Goal: Transaction & Acquisition: Purchase product/service

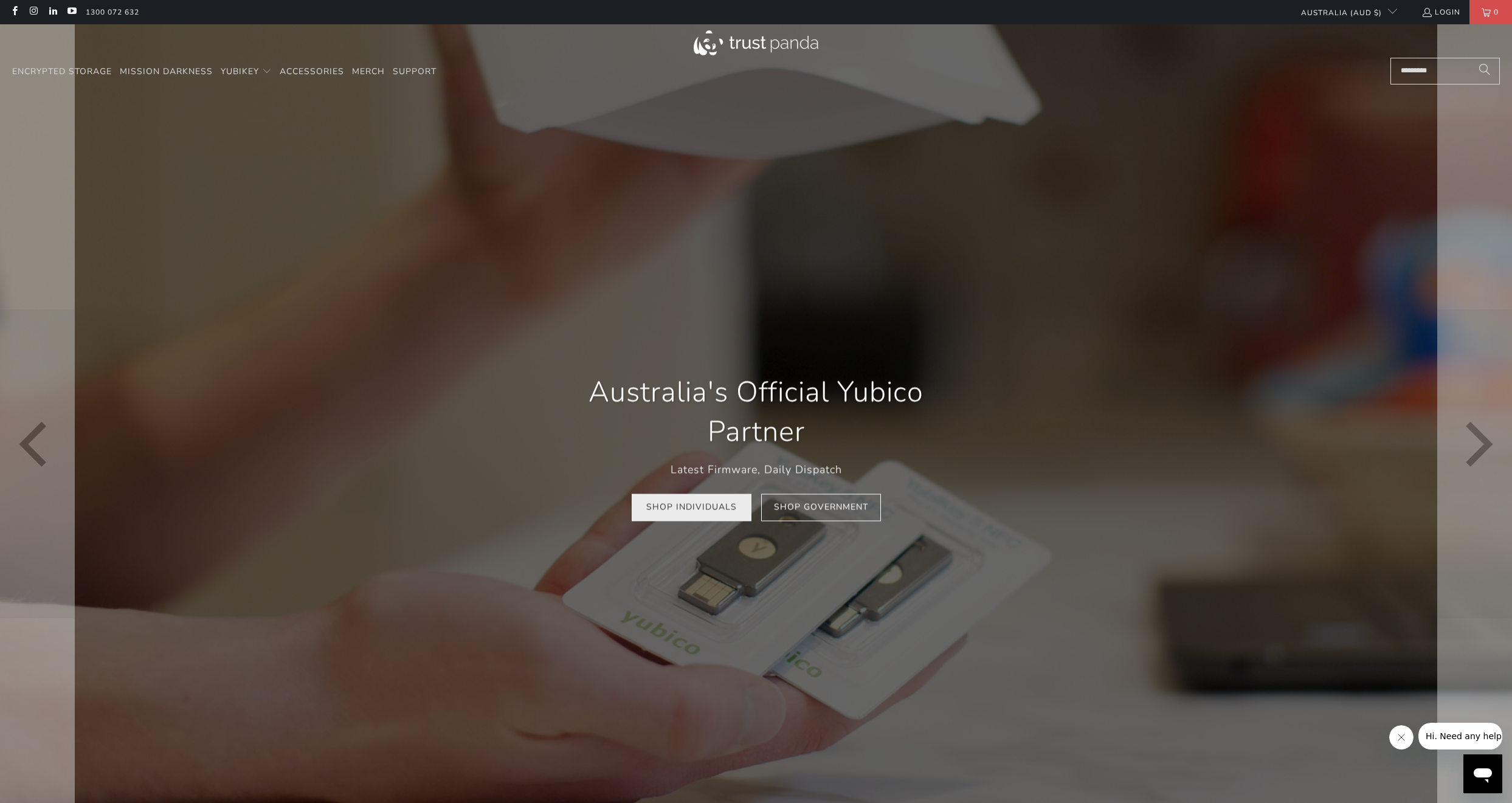
click at [721, 509] on link "Shop Individuals" at bounding box center [691, 507] width 119 height 28
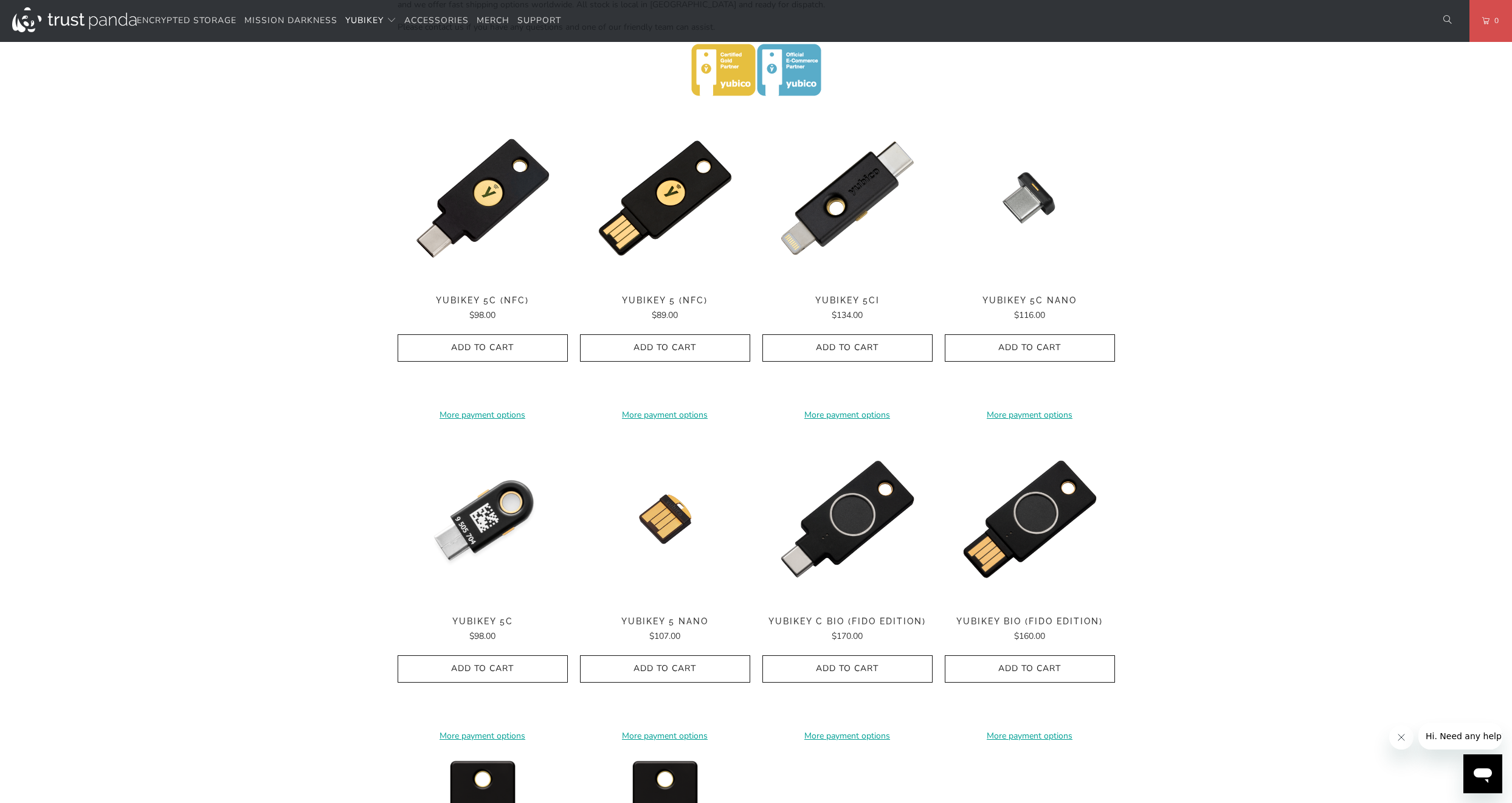
scroll to position [474, 0]
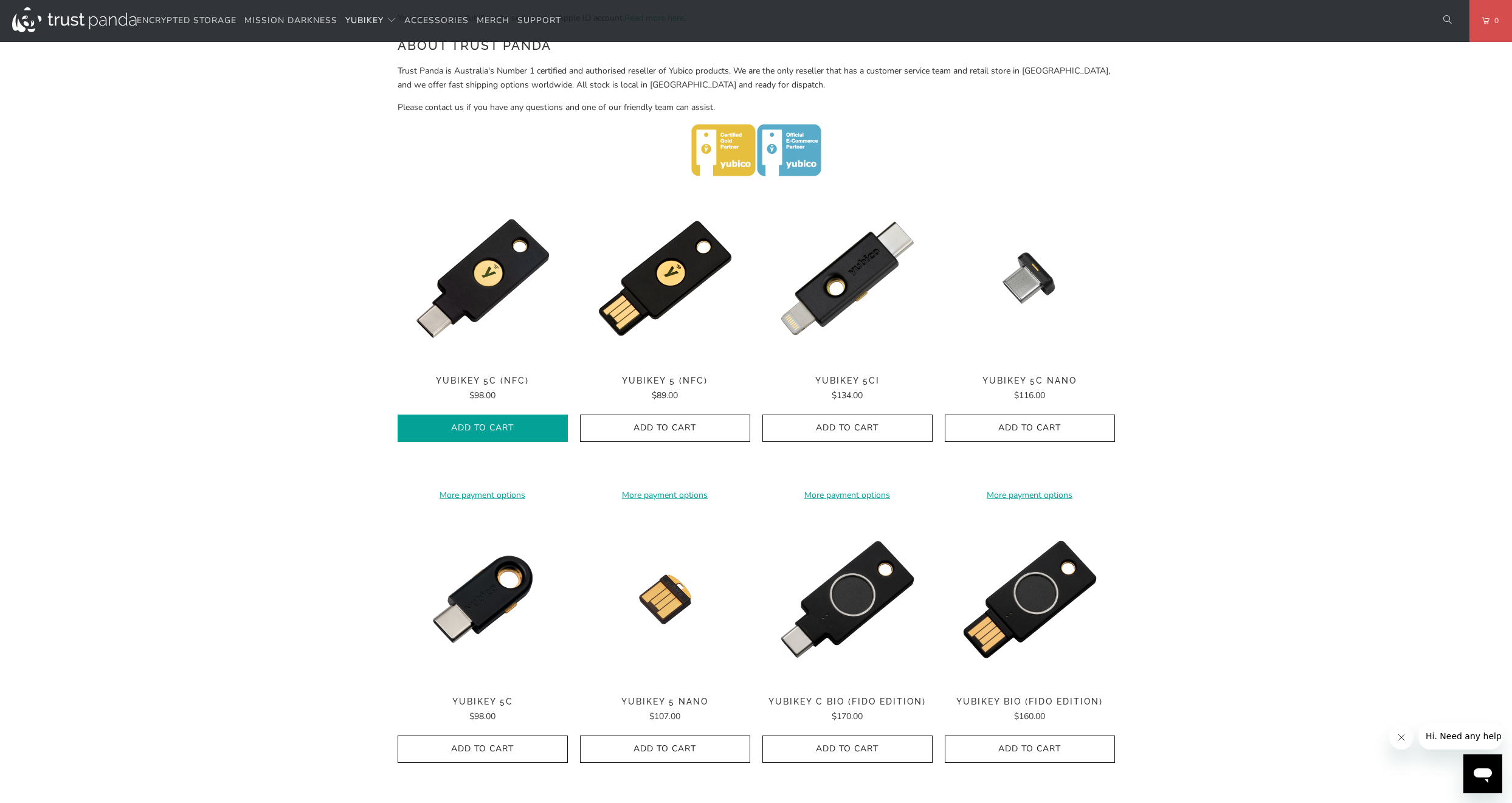
click at [488, 429] on icon "button" at bounding box center [482, 428] width 19 height 19
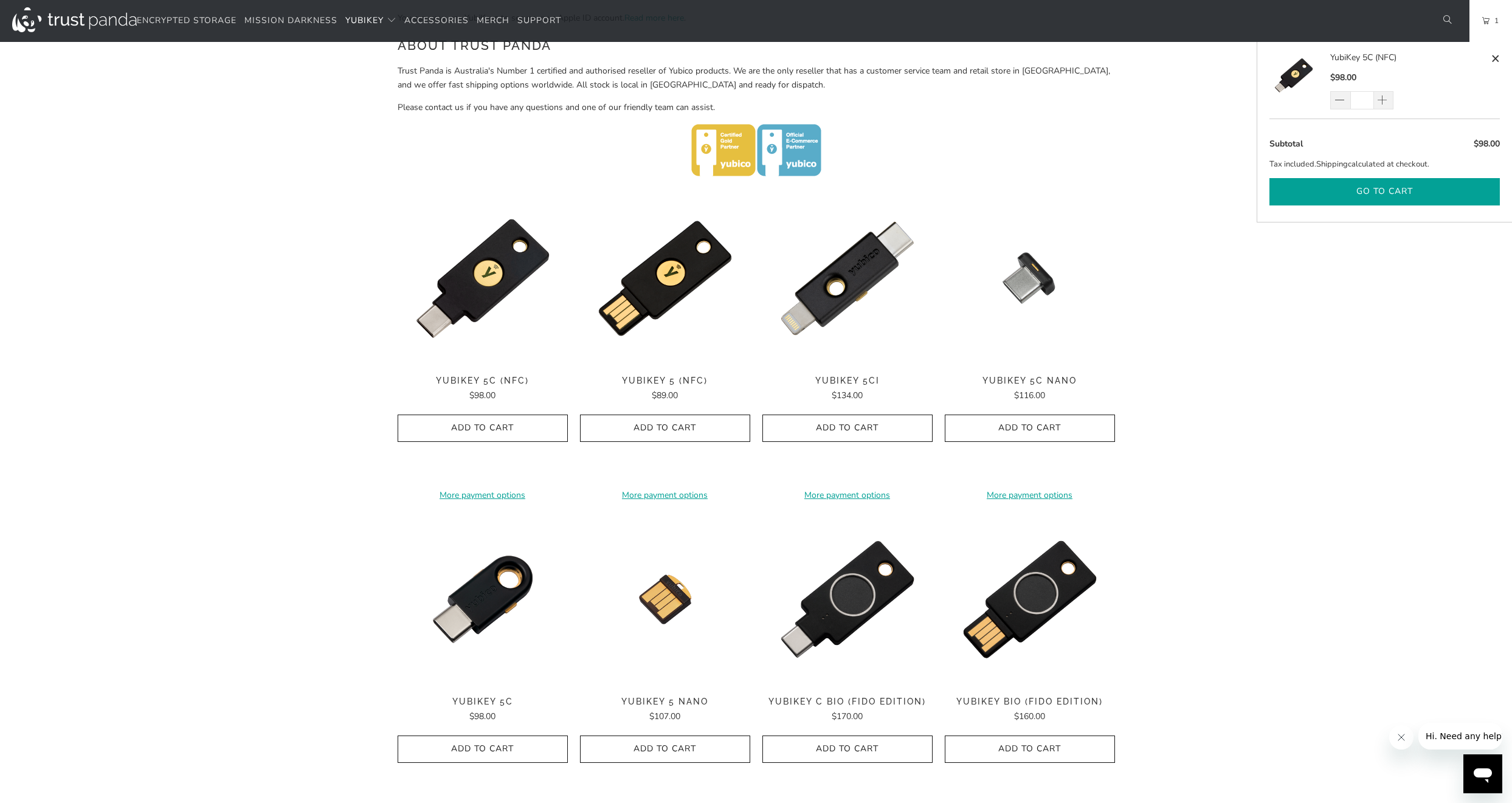
click at [1393, 194] on button "Go to cart" at bounding box center [1384, 192] width 231 height 28
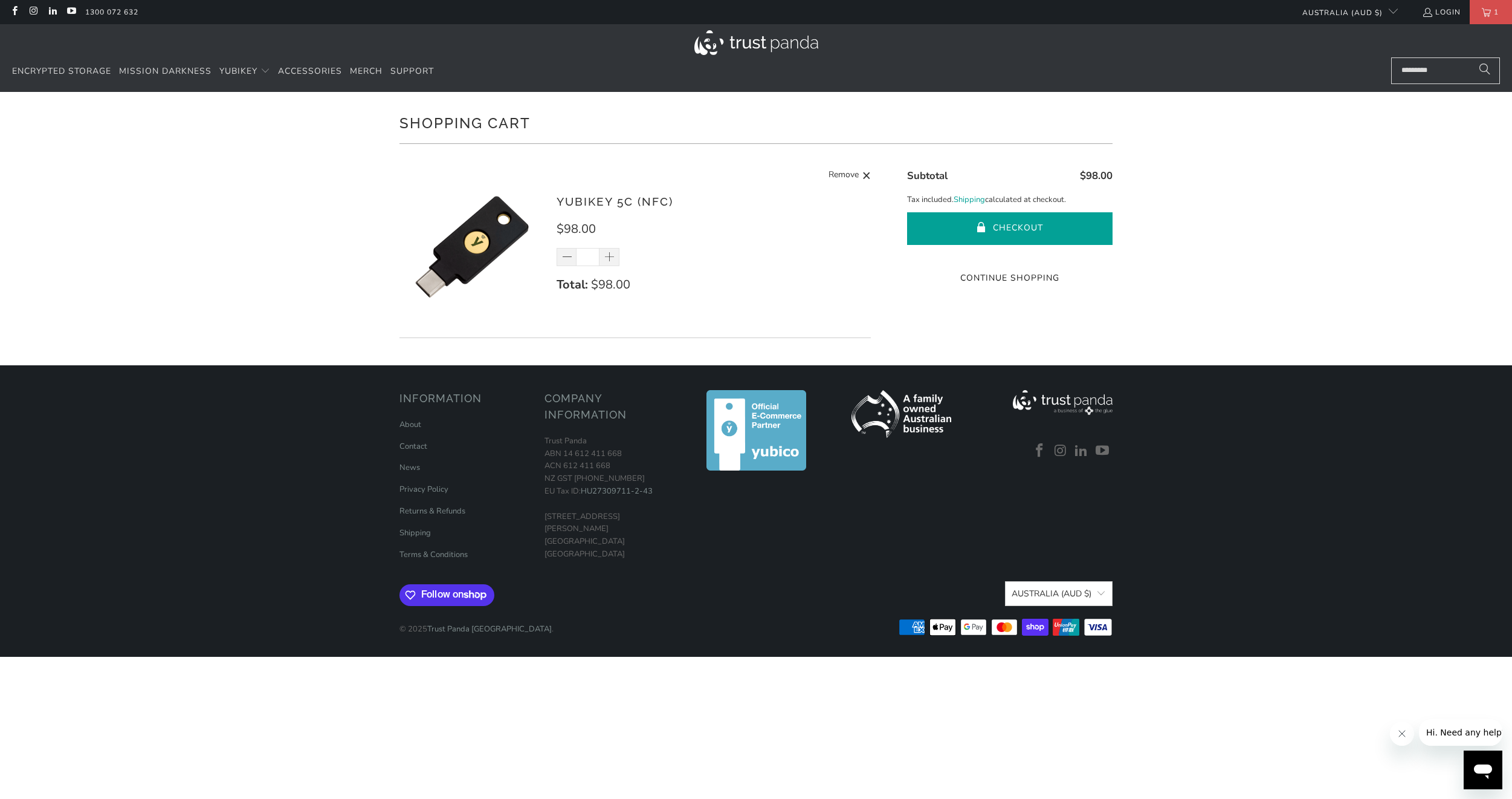
click at [1009, 229] on button "Checkout" at bounding box center [1009, 229] width 206 height 33
